Goal: Task Accomplishment & Management: Use online tool/utility

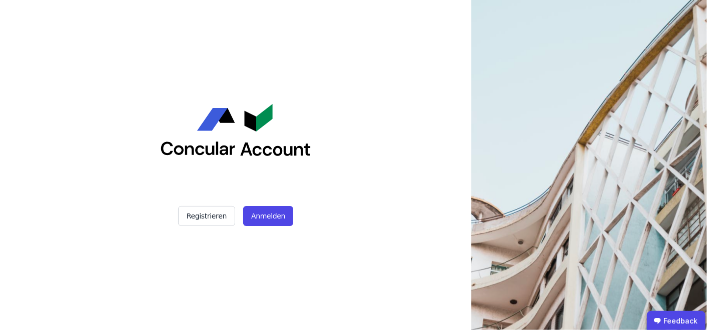
click at [251, 126] on img at bounding box center [236, 130] width 150 height 52
click at [267, 230] on div "Registrieren Anmelden" at bounding box center [236, 165] width 250 height 330
click at [268, 218] on button "Anmelden" at bounding box center [268, 216] width 50 height 20
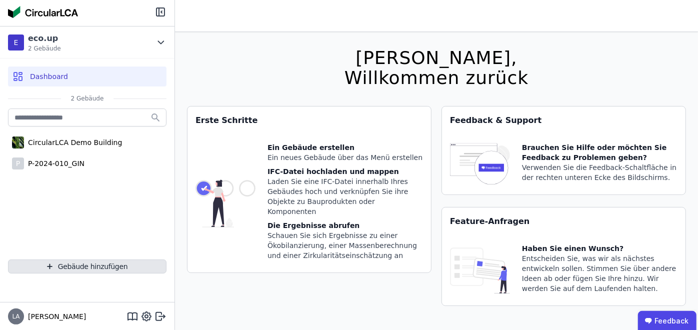
click at [90, 270] on button "Gebäude hinzufügen" at bounding box center [87, 267] width 159 height 14
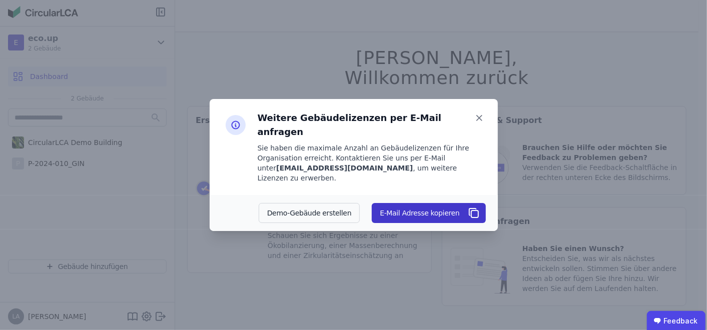
click at [467, 207] on span "button" at bounding box center [473, 213] width 14 height 12
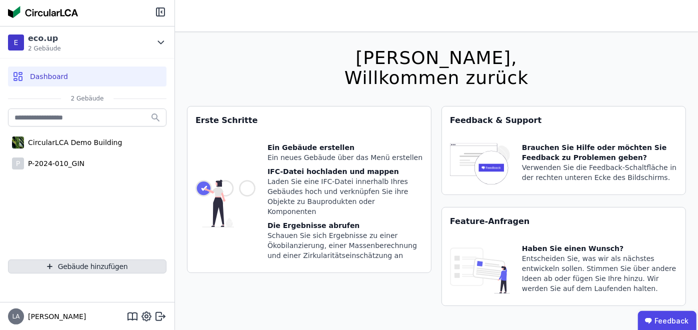
click at [87, 263] on button "Gebäude hinzufügen" at bounding box center [87, 267] width 159 height 14
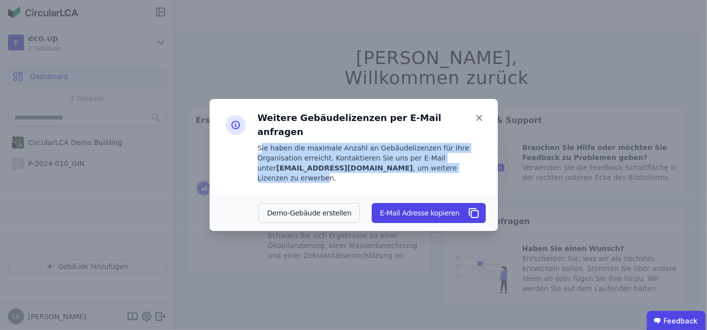
drag, startPoint x: 260, startPoint y: 147, endPoint x: 357, endPoint y: 178, distance: 102.0
click at [357, 178] on div "Weitere Gebäudelizenzen per E-Mail anfragen Sie haben die maximale Anzahl an Ge…" at bounding box center [354, 147] width 288 height 96
drag, startPoint x: 357, startPoint y: 178, endPoint x: 301, endPoint y: 166, distance: 57.4
click at [310, 168] on div "Sie haben die maximale Anzahl an Gebäudelizenzen für Ihre Organisation erreicht…" at bounding box center [372, 163] width 228 height 40
drag, startPoint x: 254, startPoint y: 143, endPoint x: 380, endPoint y: 173, distance: 130.1
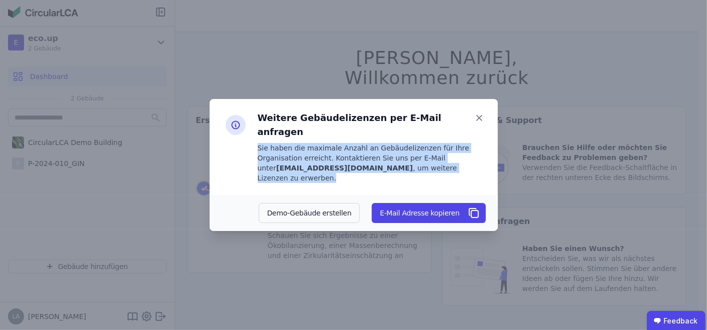
click at [380, 173] on div "Weitere Gebäudelizenzen per E-Mail anfragen Sie haben die maximale Anzahl an Ge…" at bounding box center [354, 147] width 288 height 96
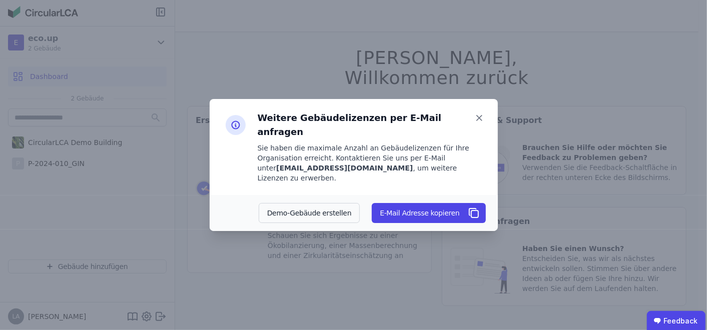
click at [248, 124] on div at bounding box center [236, 147] width 28 height 72
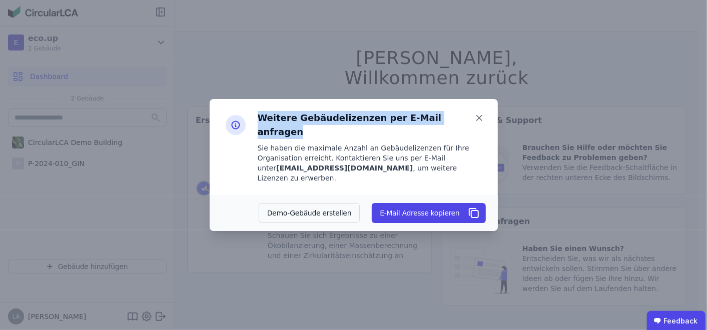
drag, startPoint x: 256, startPoint y: 125, endPoint x: 450, endPoint y: 134, distance: 194.8
click at [450, 134] on div "Weitere Gebäudelizenzen per E-Mail anfragen Sie haben die maximale Anzahl an Ge…" at bounding box center [368, 147] width 236 height 72
drag, startPoint x: 450, startPoint y: 134, endPoint x: 445, endPoint y: 123, distance: 12.3
click at [451, 130] on div "Weitere Gebäudelizenzen per E-Mail anfragen" at bounding box center [372, 127] width 228 height 32
copy span "Weitere Gebäudelizenzen per E-Mail anfragen"
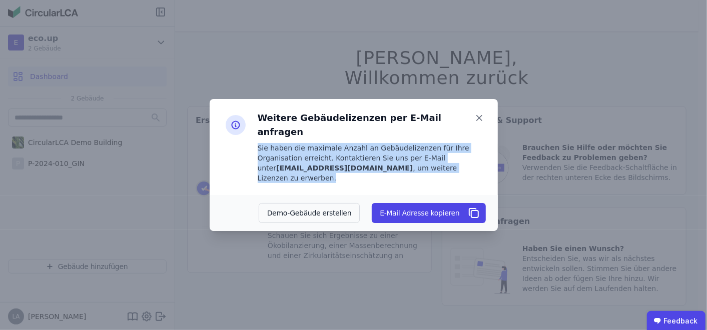
drag, startPoint x: 256, startPoint y: 146, endPoint x: 366, endPoint y: 169, distance: 111.9
click at [366, 169] on div "Weitere Gebäudelizenzen per E-Mail anfragen Sie haben die maximale Anzahl an Ge…" at bounding box center [368, 147] width 236 height 72
copy div "Sie haben die maximale Anzahl an Gebäudelizenzen für Ihre Organisation erreicht…"
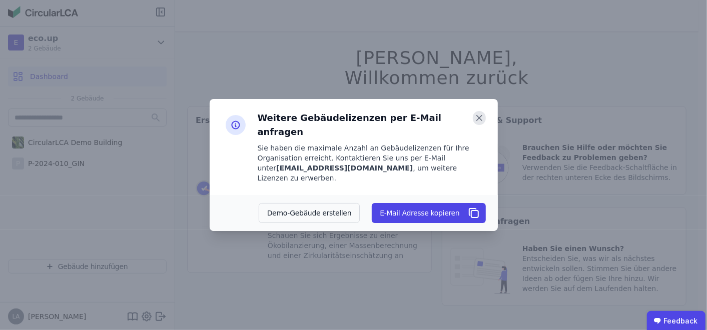
click at [481, 125] on icon at bounding box center [479, 118] width 13 height 14
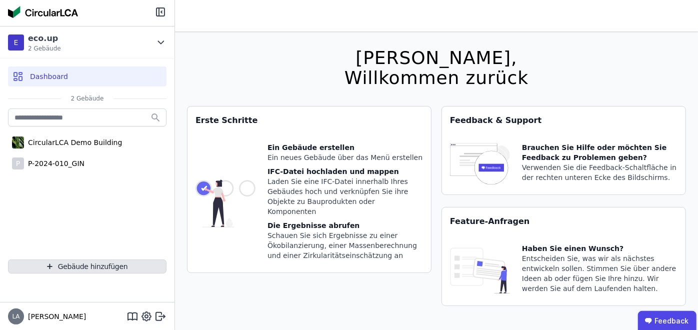
click at [105, 264] on button "Gebäude hinzufügen" at bounding box center [87, 267] width 159 height 14
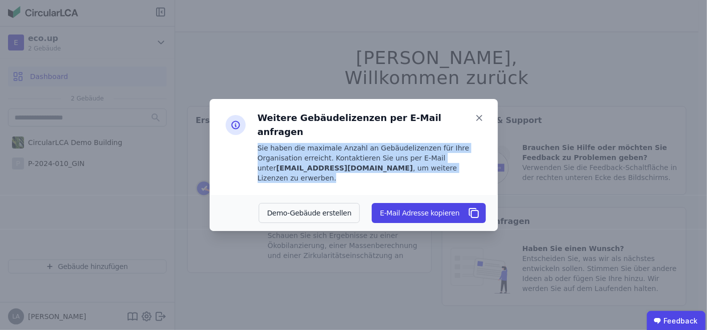
drag, startPoint x: 258, startPoint y: 145, endPoint x: 365, endPoint y: 169, distance: 109.2
click at [365, 169] on div "Sie haben die maximale Anzahl an Gebäudelizenzen für Ihre Organisation erreicht…" at bounding box center [372, 163] width 228 height 40
copy div "Sie haben die maximale Anzahl an Gebäudelizenzen für Ihre Organisation erreicht…"
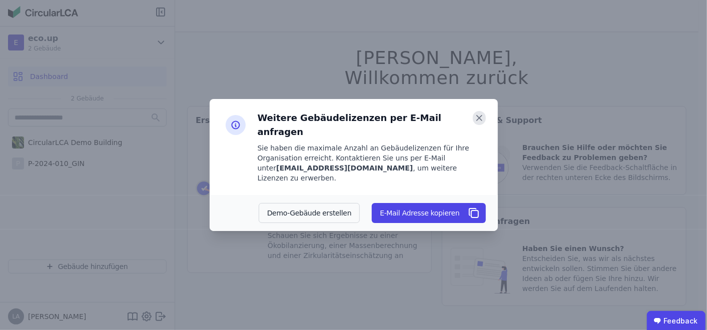
click at [478, 125] on icon at bounding box center [479, 118] width 13 height 14
